Goal: Book appointment/travel/reservation

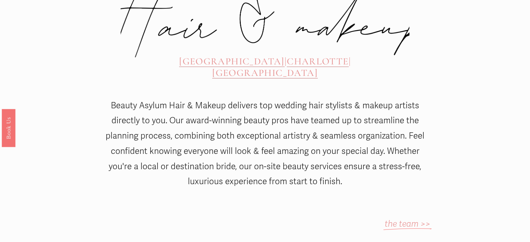
scroll to position [333, 0]
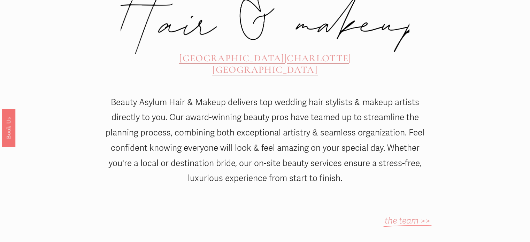
click at [287, 52] on span "CHARLOTTE" at bounding box center [318, 58] width 62 height 12
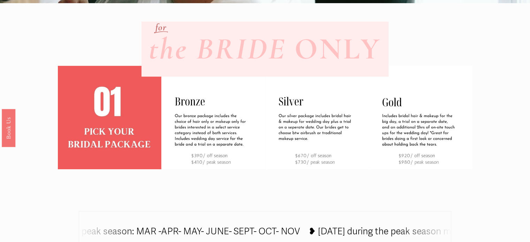
scroll to position [236, 0]
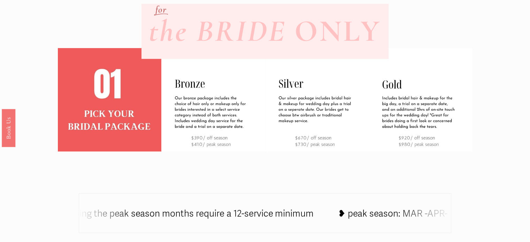
click at [495, 69] on div "the BRIDE ONLY for" at bounding box center [265, 16] width 530 height 433
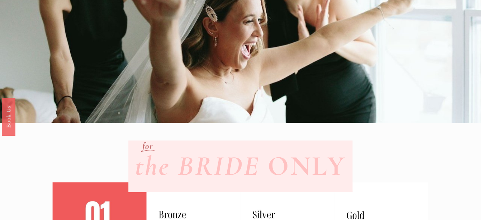
scroll to position [0, 0]
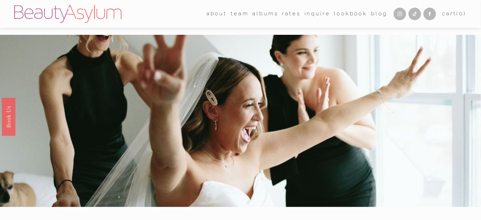
click at [0, 0] on link "Charlotte" at bounding box center [0, 0] width 0 height 0
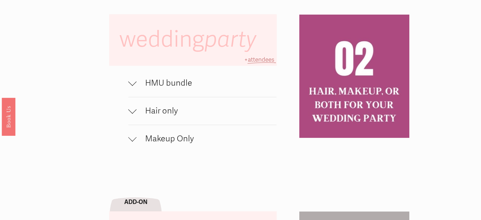
scroll to position [455, 0]
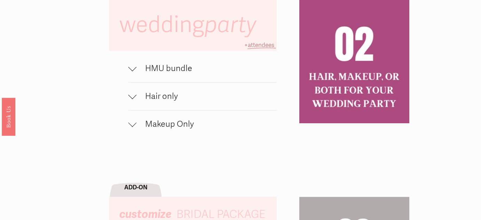
click at [169, 68] on span "HMU bundle" at bounding box center [207, 68] width 140 height 10
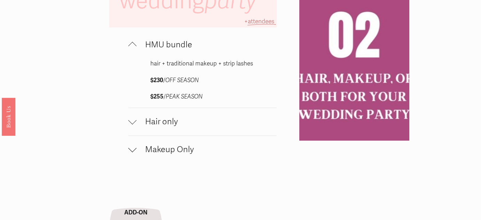
scroll to position [481, 0]
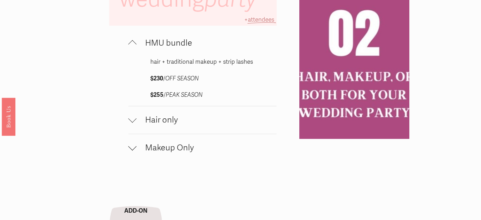
click at [168, 114] on button "Hair only" at bounding box center [203, 120] width 148 height 28
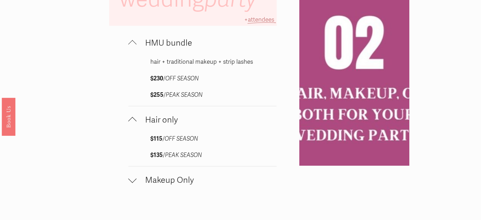
click at [184, 185] on span "Makeup Only" at bounding box center [207, 180] width 140 height 10
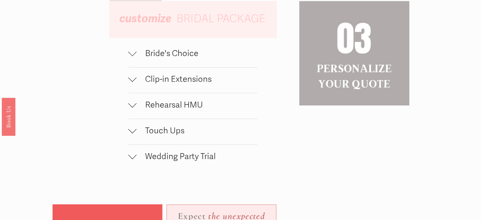
scroll to position [788, 0]
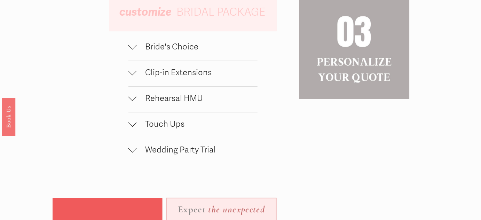
click at [169, 50] on span "Bride's Choice" at bounding box center [197, 47] width 121 height 10
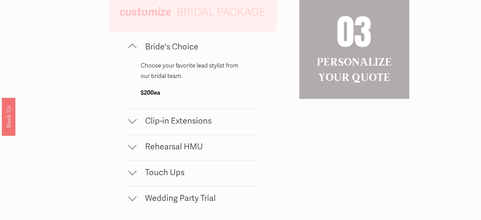
click at [182, 51] on span "Bride's Choice" at bounding box center [197, 47] width 121 height 10
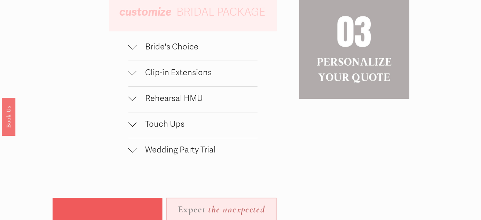
click at [180, 69] on button "Clip-in Extensions" at bounding box center [193, 73] width 129 height 25
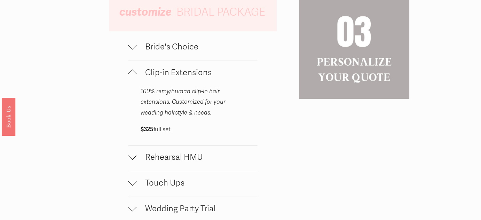
click at [186, 72] on span "Clip-in Extensions" at bounding box center [197, 73] width 121 height 10
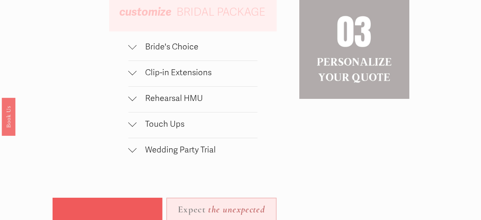
click at [190, 100] on span "Rehearsal HMU" at bounding box center [197, 98] width 121 height 10
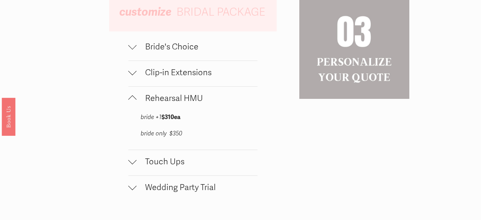
click at [196, 103] on span "Rehearsal HMU" at bounding box center [197, 98] width 121 height 10
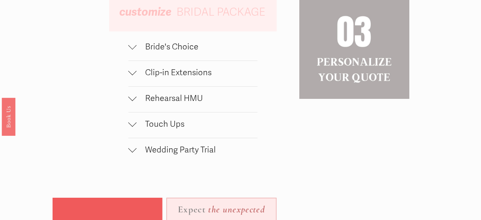
click at [179, 125] on span "Touch Ups" at bounding box center [197, 124] width 121 height 10
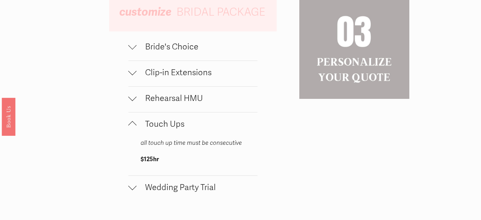
click at [179, 125] on span "Touch Ups" at bounding box center [197, 124] width 121 height 10
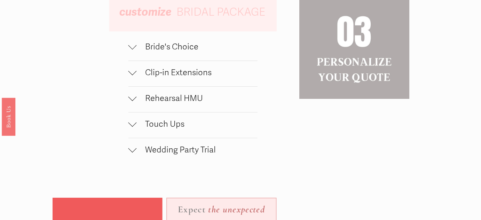
click at [194, 147] on span "Wedding Party Trial" at bounding box center [197, 150] width 121 height 10
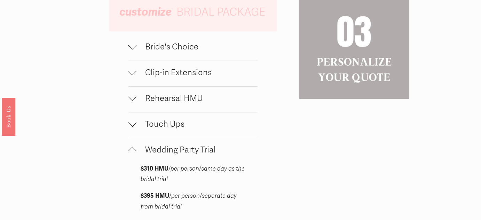
click at [194, 147] on span "Wedding Party Trial" at bounding box center [197, 150] width 121 height 10
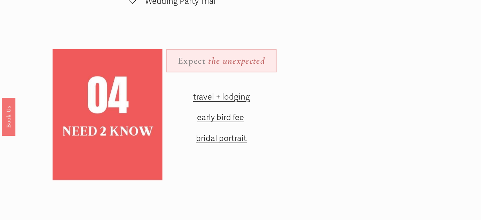
scroll to position [944, 0]
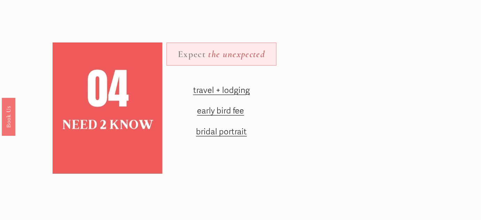
click at [236, 94] on span "travel + lodging" at bounding box center [221, 90] width 57 height 10
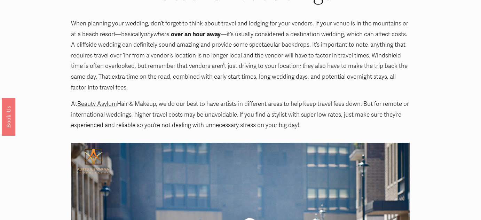
scroll to position [122, 0]
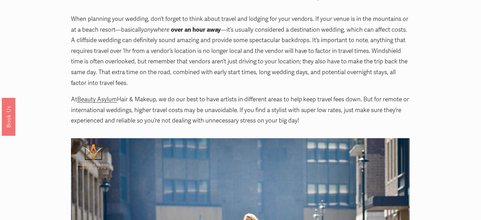
click at [368, 21] on p "When planning your wedding, don’t forget to think about travel and lodging for …" at bounding box center [240, 51] width 339 height 75
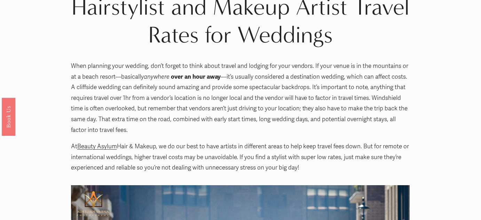
scroll to position [0, 0]
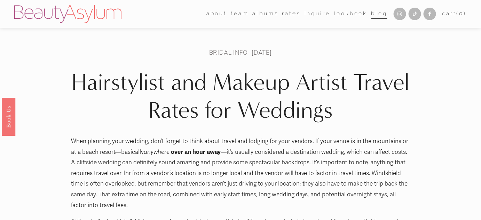
click at [316, 12] on link "Inquire" at bounding box center [318, 13] width 26 height 11
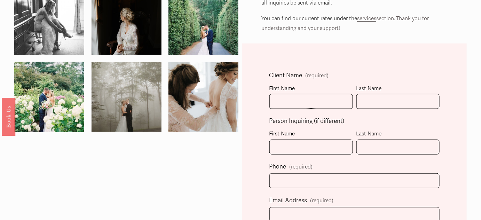
scroll to position [144, 0]
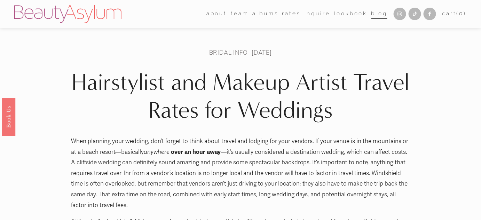
click at [337, 88] on h1 "Hairstylist and Makeup Artist Travel Rates for Weddings" at bounding box center [240, 96] width 339 height 56
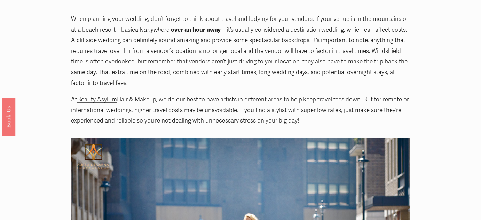
scroll to position [126, 0]
